Goal: Information Seeking & Learning: Learn about a topic

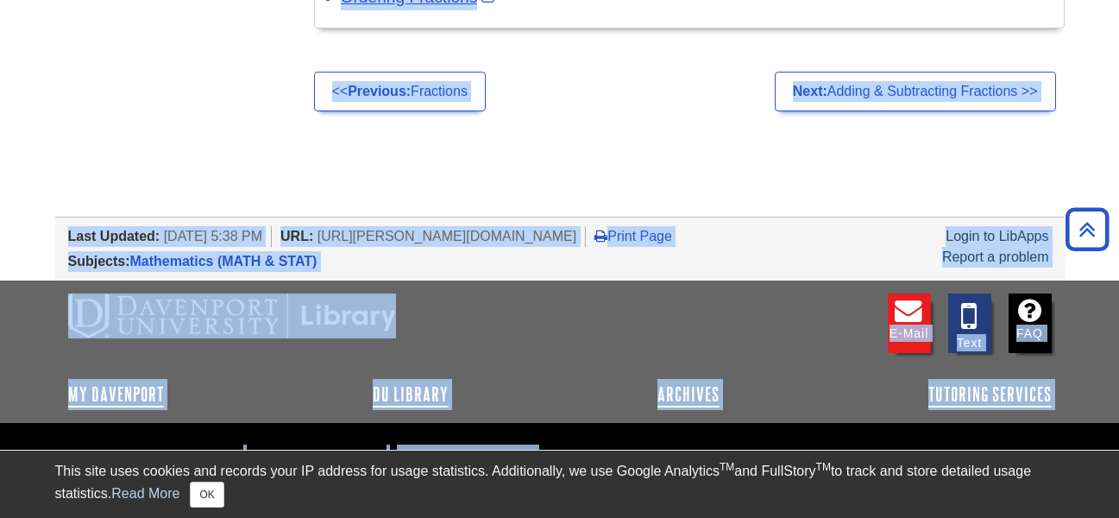
scroll to position [3589, 0]
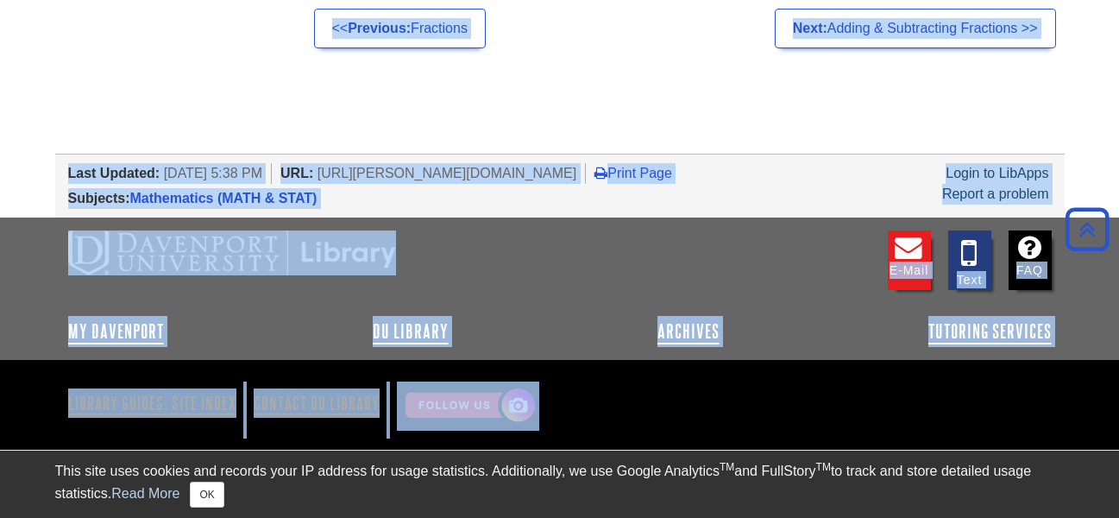
drag, startPoint x: 319, startPoint y: 226, endPoint x: 500, endPoint y: 517, distance: 342.2
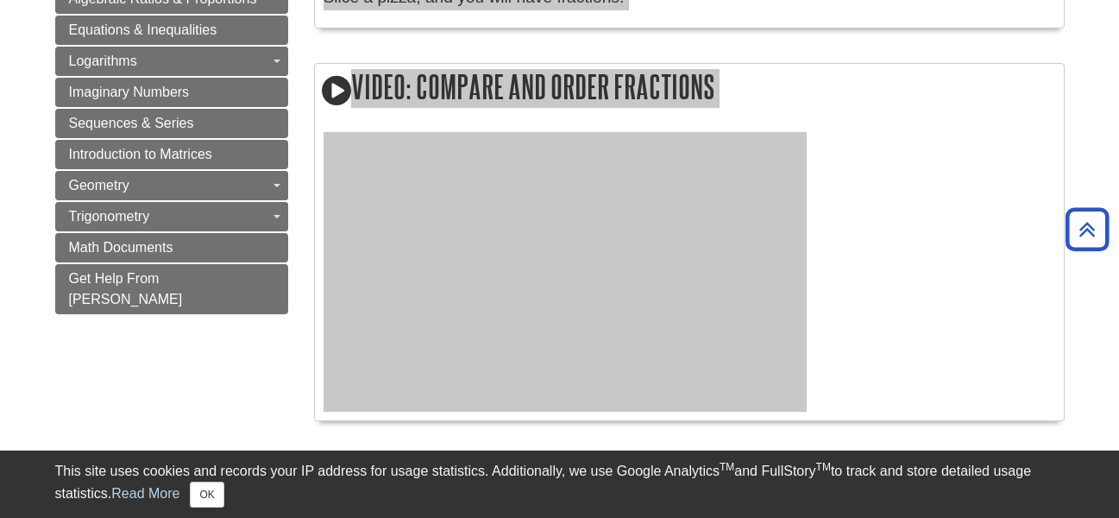
scroll to position [1331, 0]
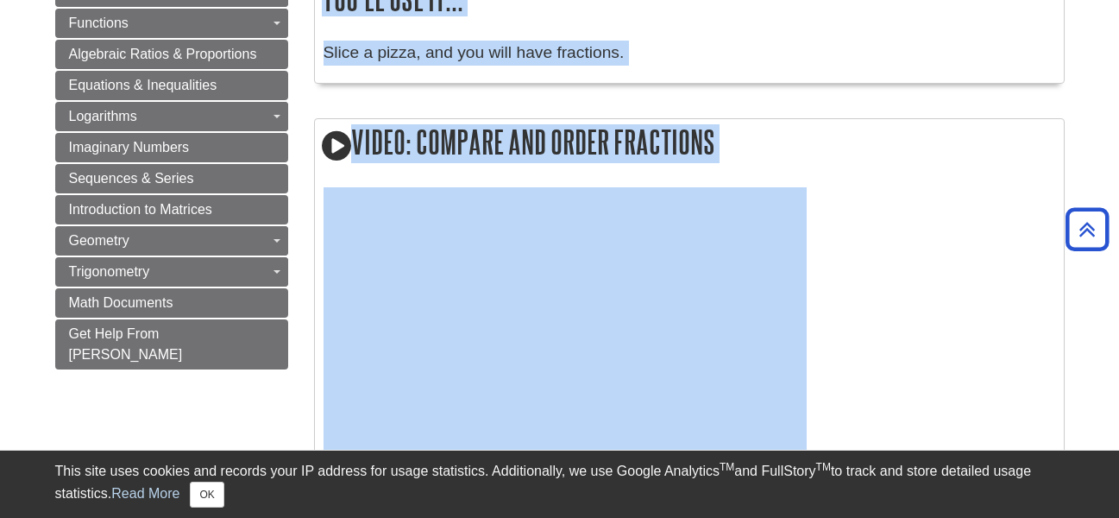
copy body "Understanding Fractions What does it mean? Definitions: A rational number expre…"
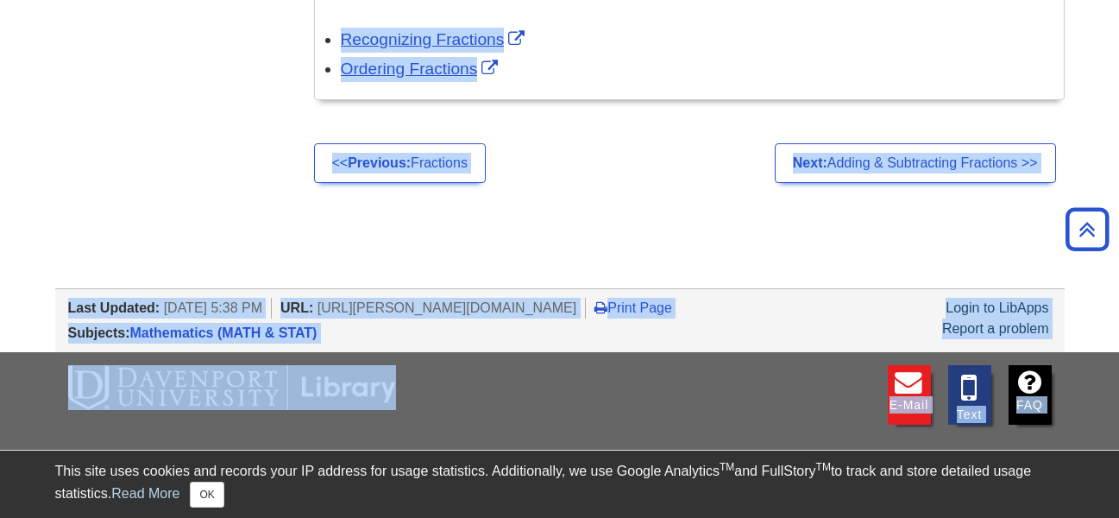
scroll to position [3416, 0]
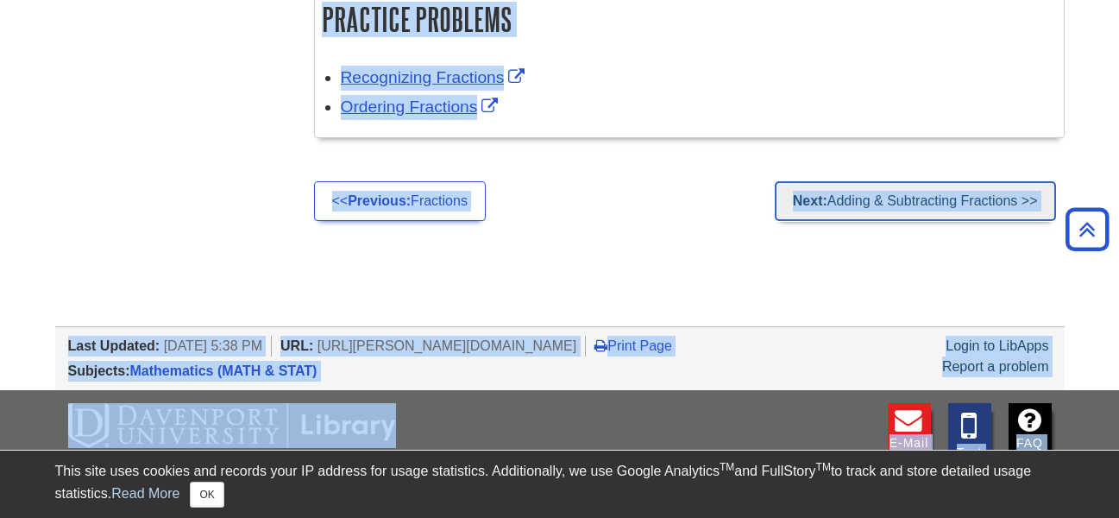
click at [885, 202] on link "Next: Adding & Subtracting Fractions >>" at bounding box center [915, 201] width 281 height 40
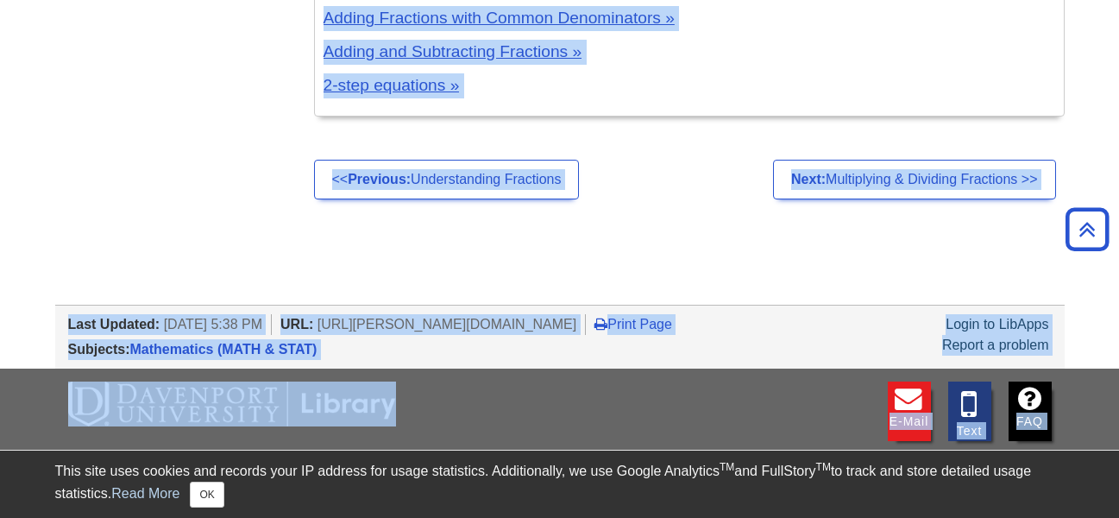
scroll to position [2626, 0]
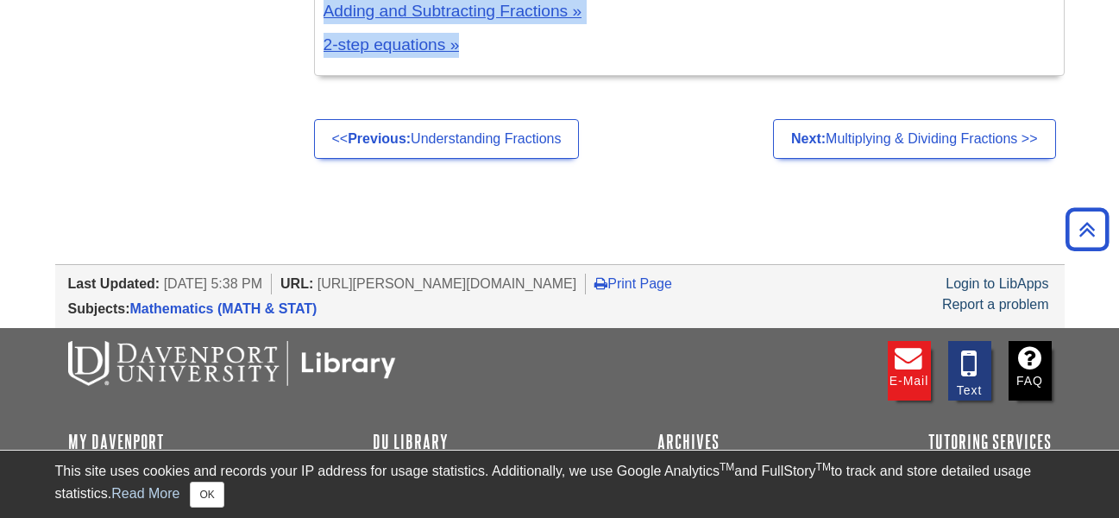
drag, startPoint x: 316, startPoint y: 58, endPoint x: 579, endPoint y: 89, distance: 265.0
copy div "Loremi & Dolorsitame Consectet Adip elit se doei? Temporincid: u l e d magna a …"
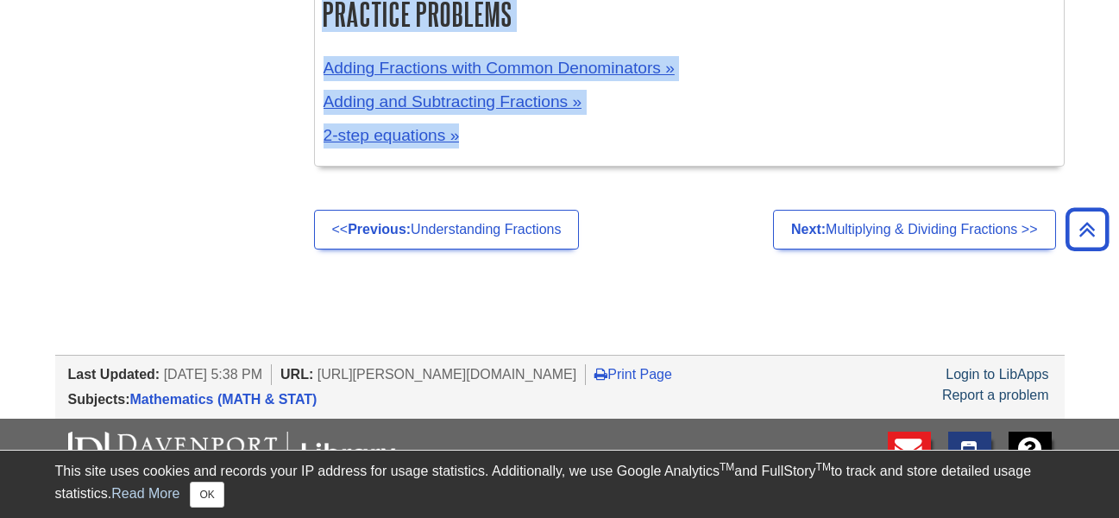
scroll to position [2539, 0]
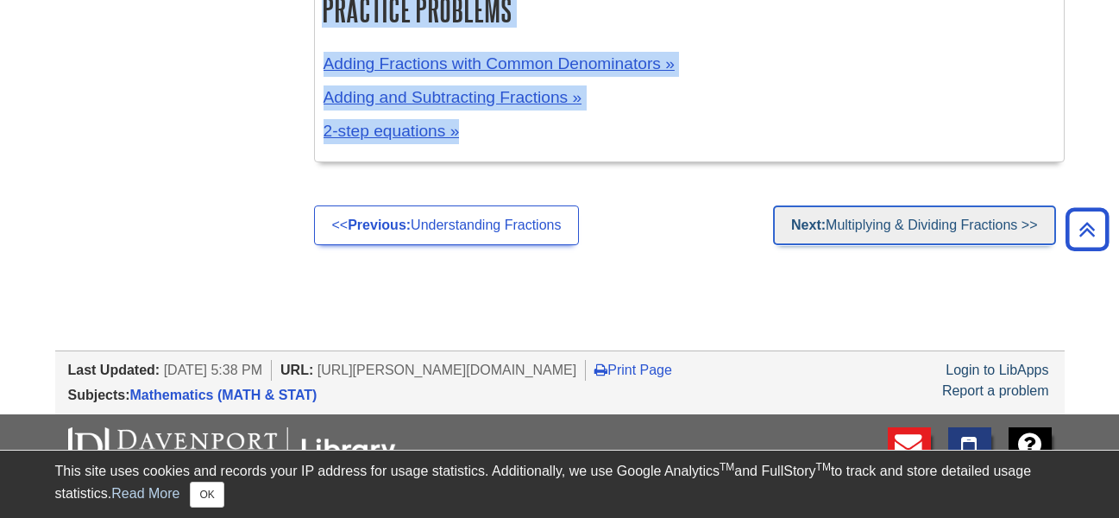
click at [866, 234] on link "Next: Multiplying & Dividing Fractions >>" at bounding box center [914, 225] width 282 height 40
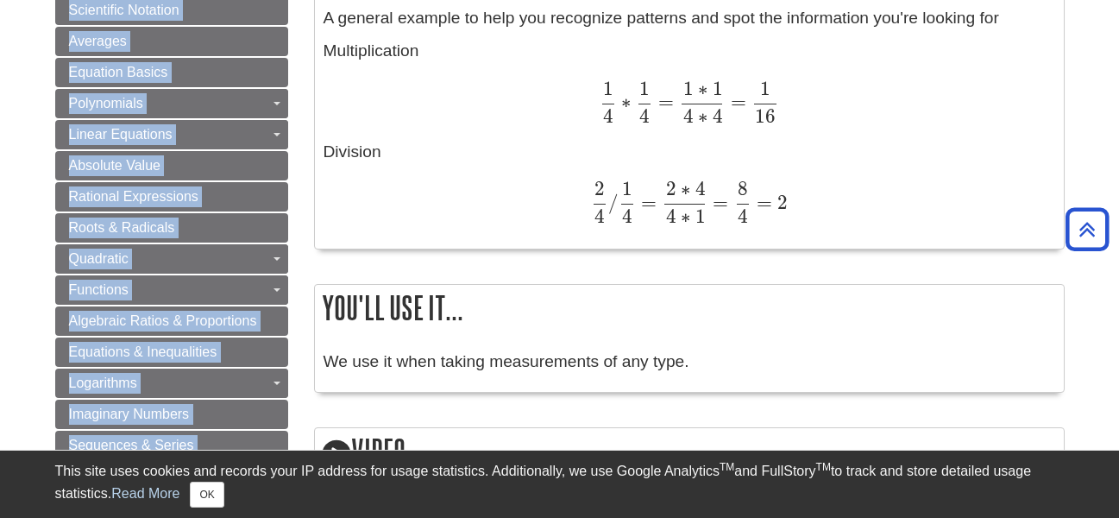
scroll to position [940, 0]
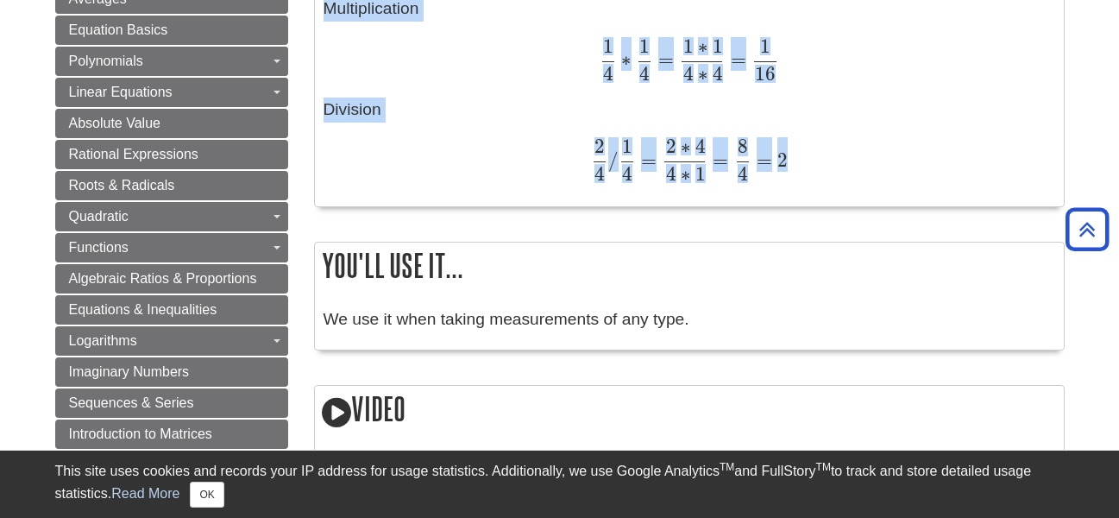
drag, startPoint x: 312, startPoint y: 228, endPoint x: 794, endPoint y: 190, distance: 483.0
click at [794, 190] on div "Multiplying & Dividing Fractions What does it mean? Definitions: a b a b where …" at bounding box center [689, 280] width 777 height 2010
copy div "Multiplying & Dividing Fractions What does it mean? Definitions: a b a b where …"
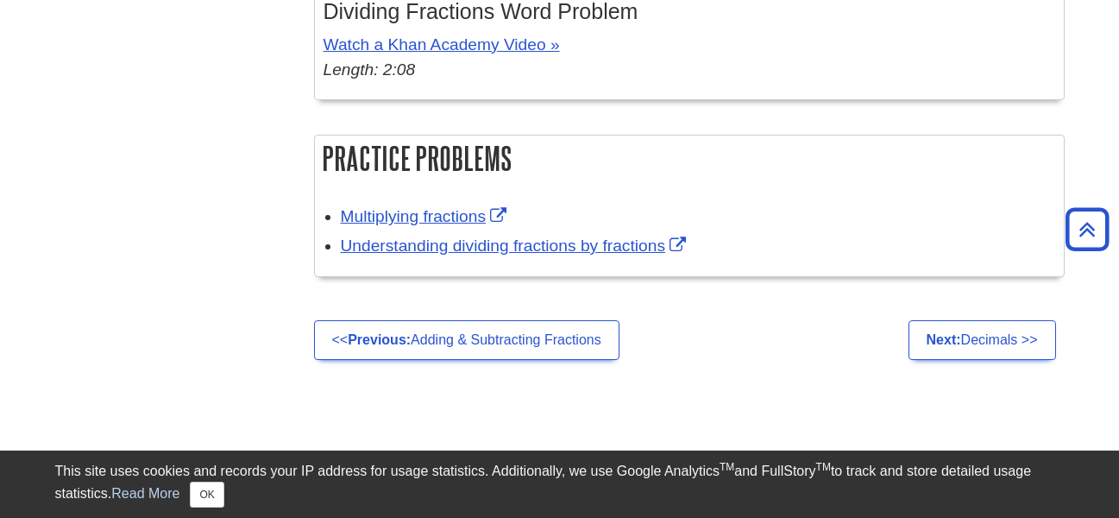
scroll to position [1889, 0]
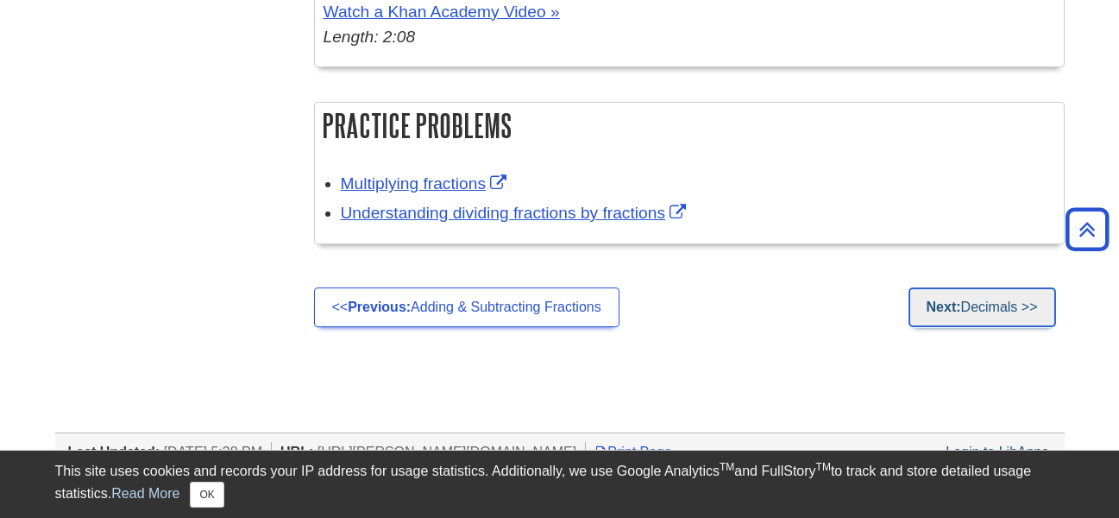
click at [939, 312] on strong "Next:" at bounding box center [944, 306] width 35 height 15
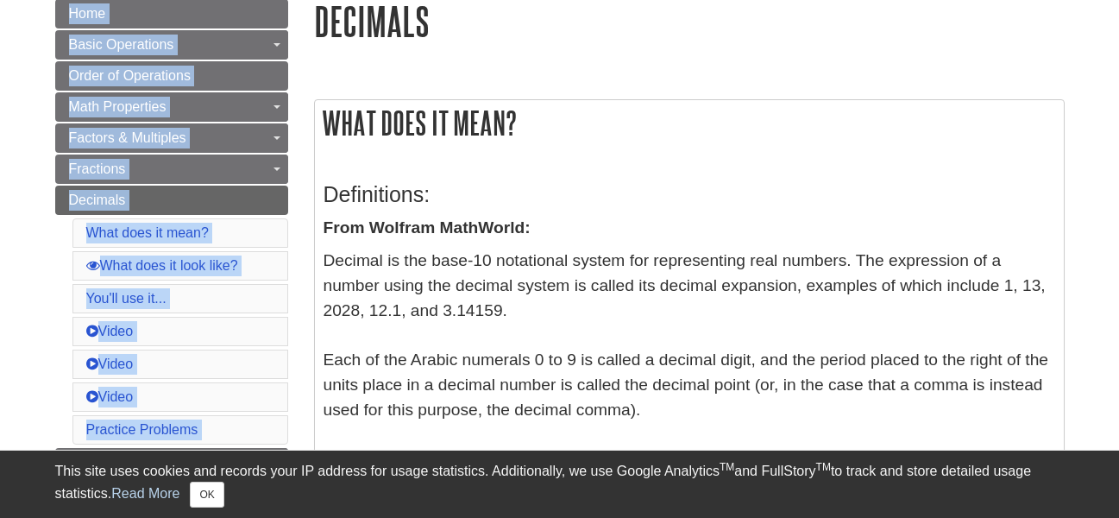
scroll to position [343, 0]
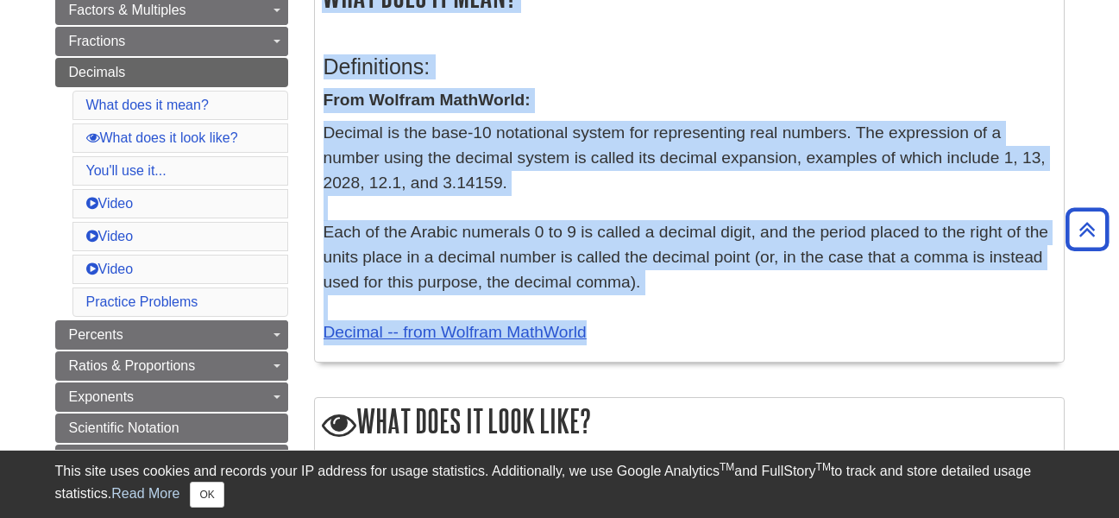
drag, startPoint x: 318, startPoint y: 224, endPoint x: 609, endPoint y: 330, distance: 309.5
copy div "Decimals What does it mean? Definitions: From Wolfram MathWorld: Decimal is the…"
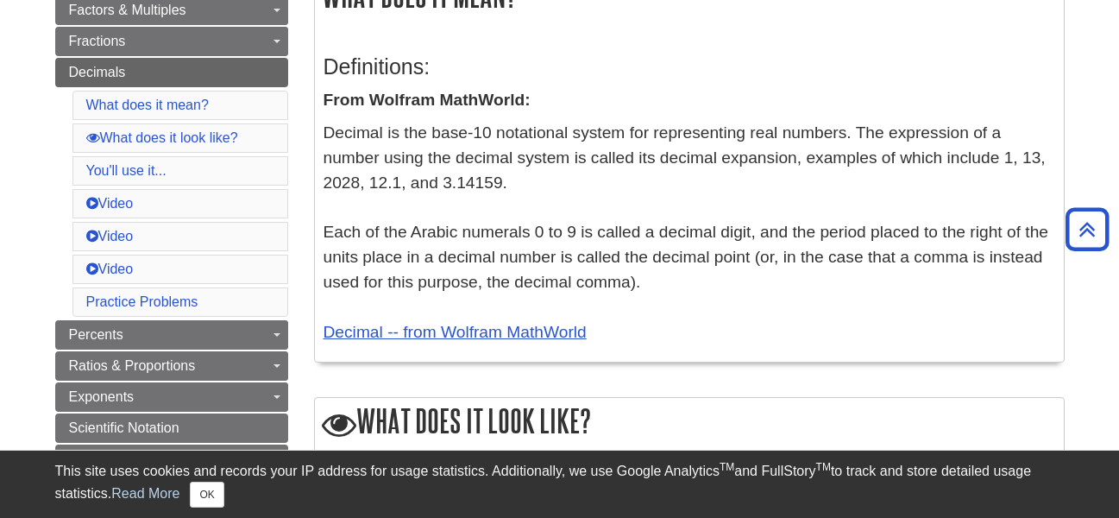
click at [283, 201] on li "Video" at bounding box center [180, 203] width 216 height 29
